Goal: Find specific page/section: Find specific page/section

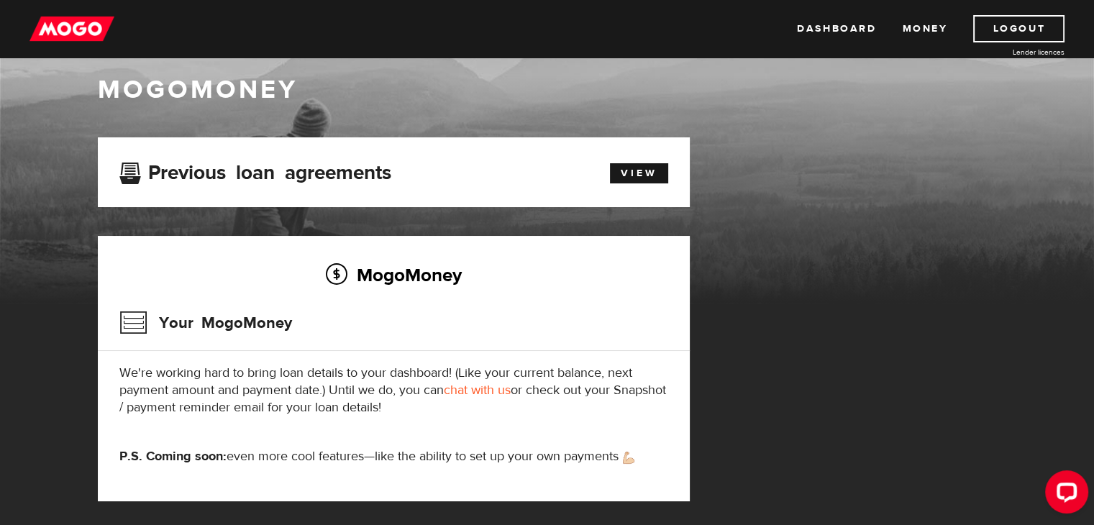
scroll to position [19, 0]
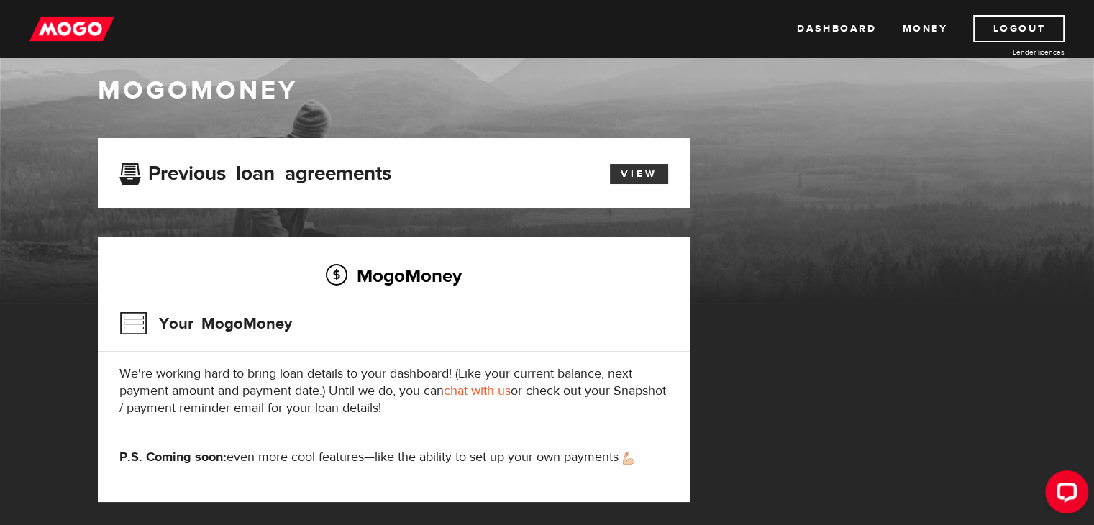
click at [642, 170] on link "View" at bounding box center [639, 174] width 58 height 20
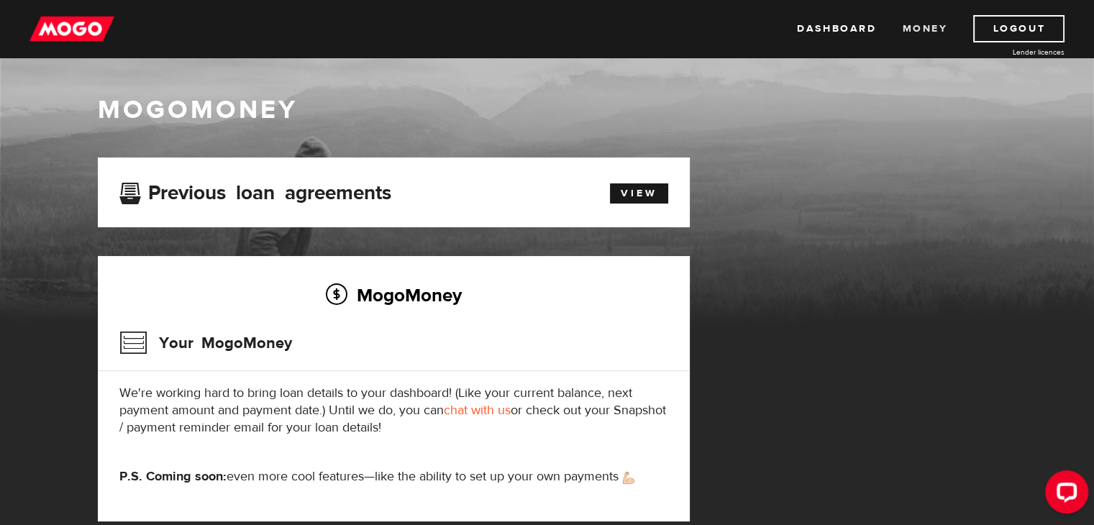
click at [929, 32] on link "Money" at bounding box center [924, 28] width 45 height 27
